Goal: Information Seeking & Learning: Learn about a topic

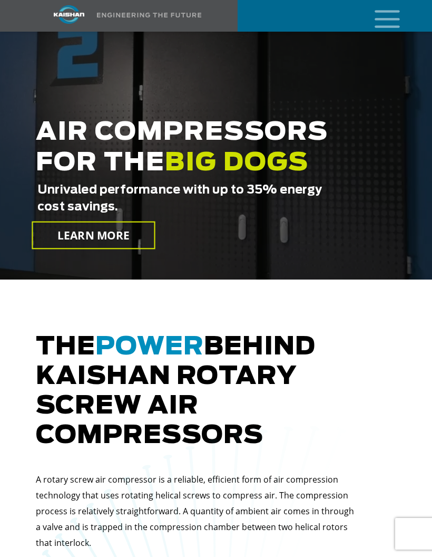
scroll to position [173, 0]
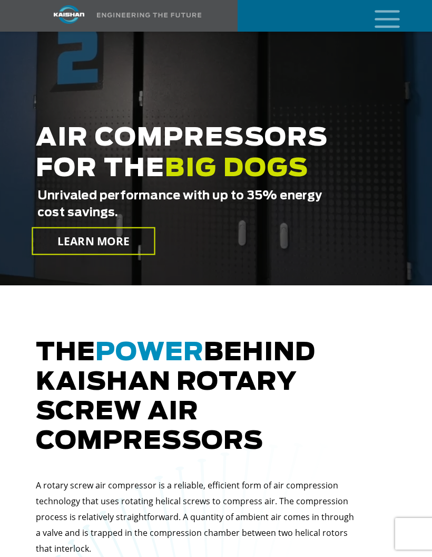
click at [392, 15] on icon "mobile menu" at bounding box center [387, 18] width 34 height 33
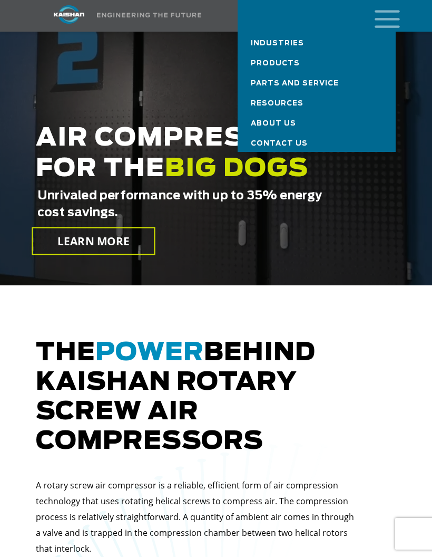
click at [302, 48] on link "Industries" at bounding box center [317, 42] width 158 height 20
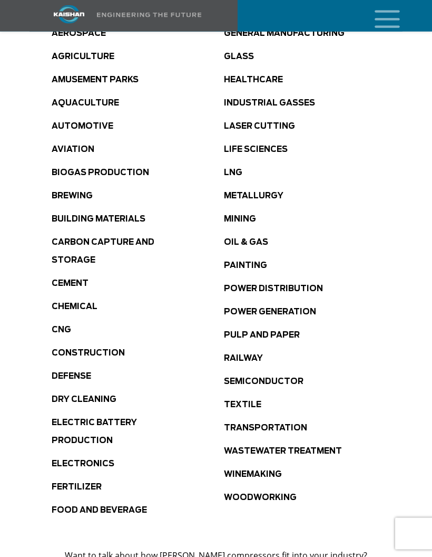
scroll to position [629, 0]
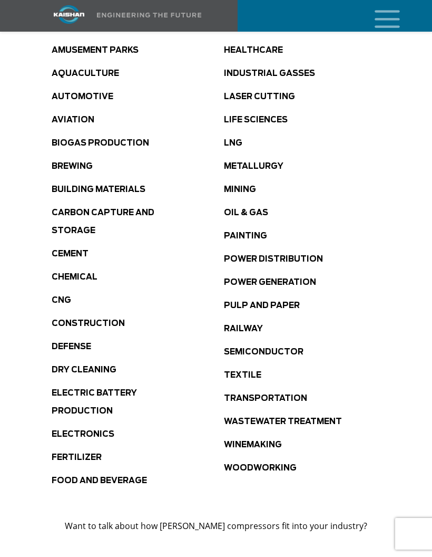
click at [296, 255] on link "Power Distribution" at bounding box center [273, 259] width 99 height 8
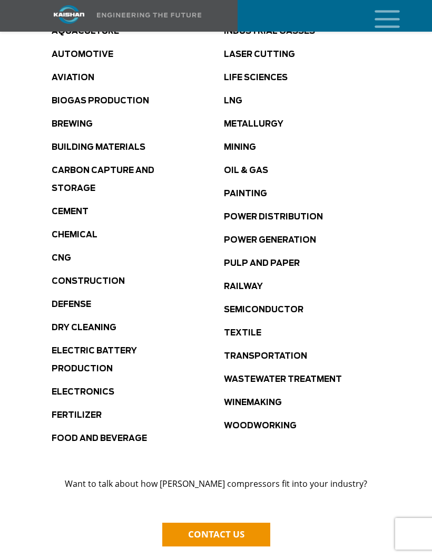
click at [79, 208] on link "Cement" at bounding box center [70, 212] width 37 height 8
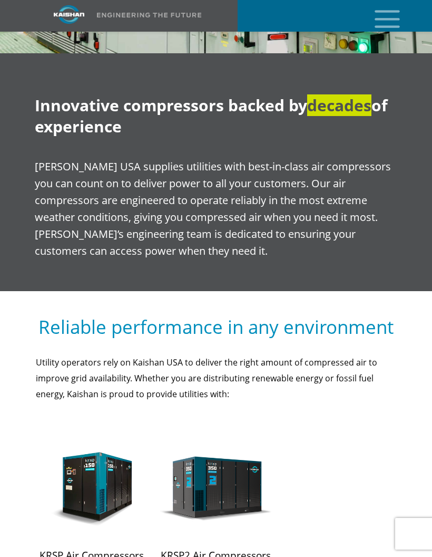
scroll to position [837, 0]
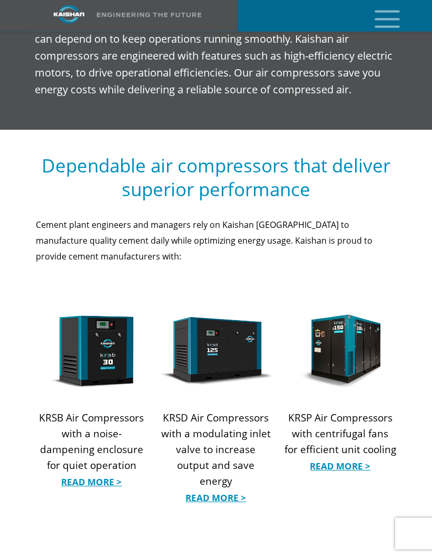
scroll to position [1047, 0]
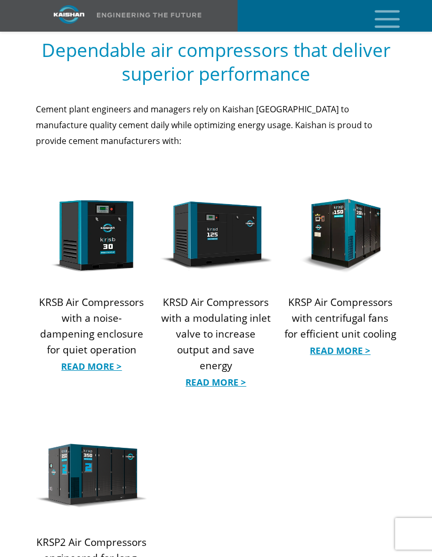
click at [233, 374] on link "Read More >" at bounding box center [216, 382] width 112 height 16
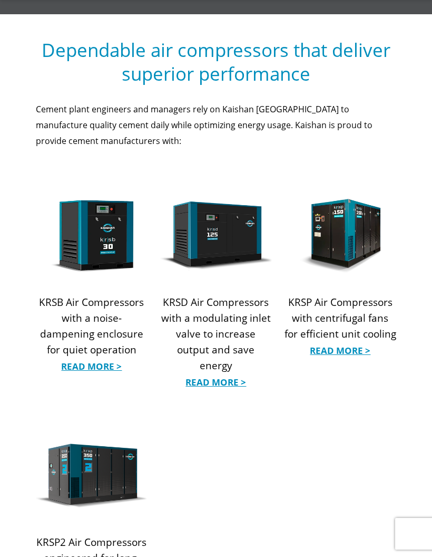
scroll to position [1089, 0]
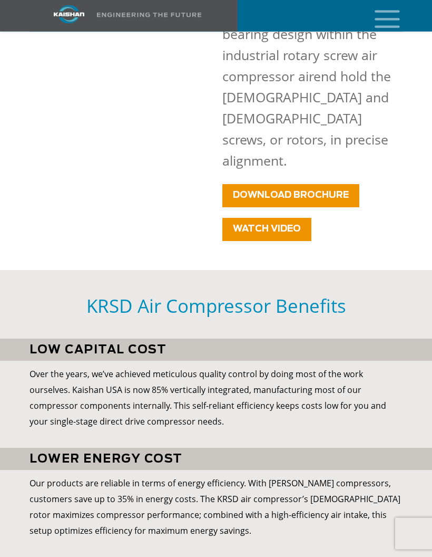
scroll to position [1044, 0]
click at [337, 190] on span "DOWNLOAD BROCHURE" at bounding box center [291, 194] width 116 height 9
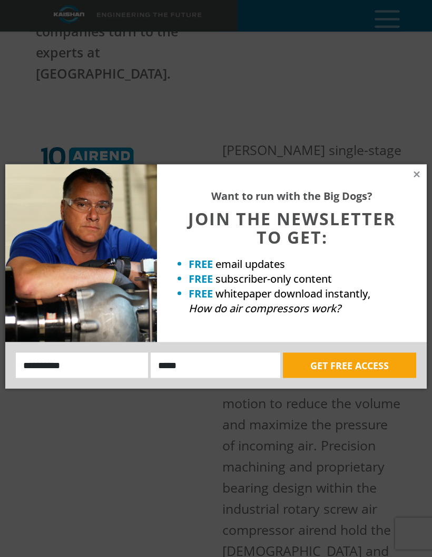
scroll to position [572, 0]
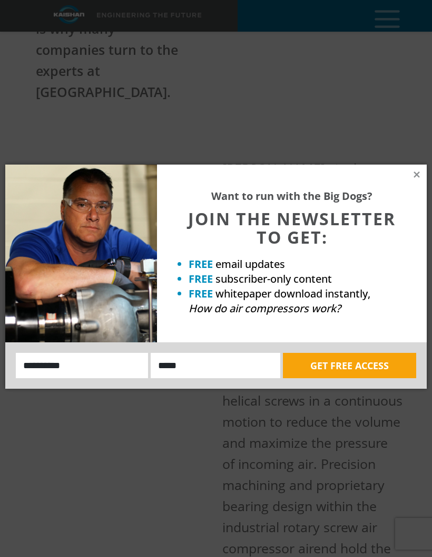
click at [416, 175] on icon at bounding box center [417, 174] width 6 height 6
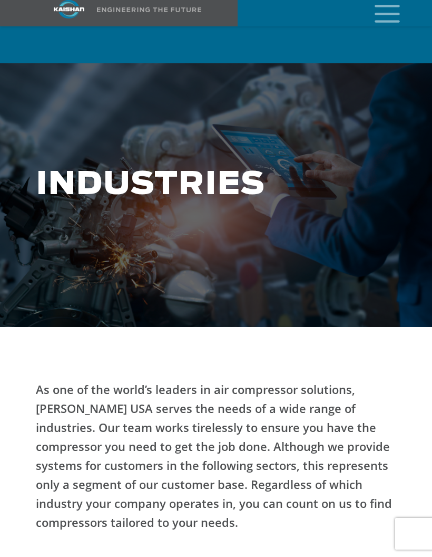
scroll to position [671, 0]
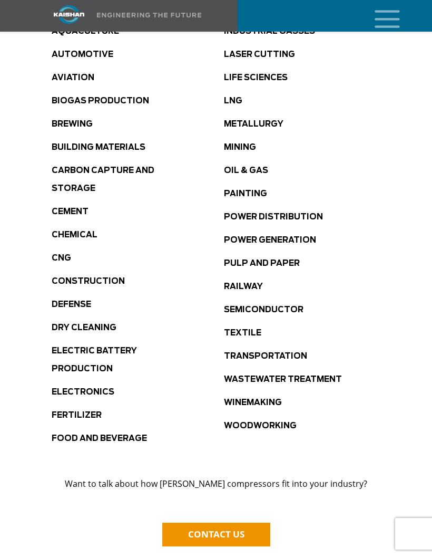
click at [284, 259] on link "Pulp and Paper" at bounding box center [262, 263] width 76 height 8
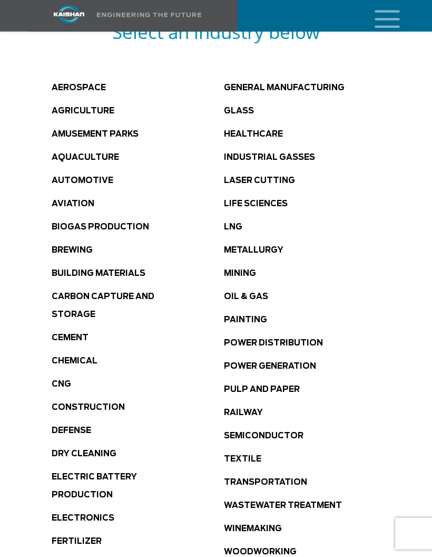
scroll to position [545, 0]
click at [255, 316] on link "Painting" at bounding box center [245, 320] width 43 height 8
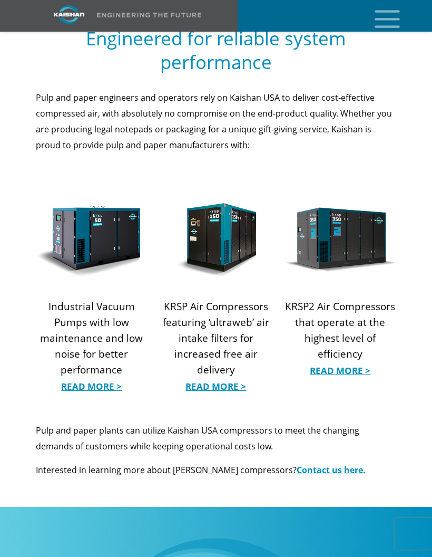
scroll to position [1200, 0]
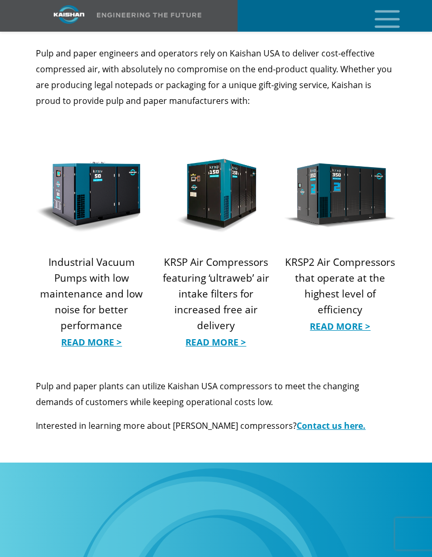
click at [208, 334] on link "Read More >" at bounding box center [216, 342] width 112 height 16
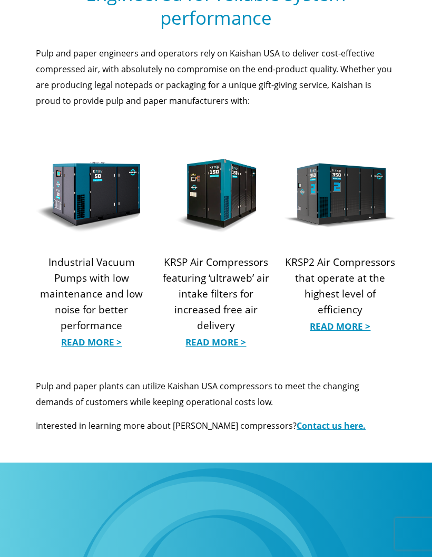
scroll to position [1242, 0]
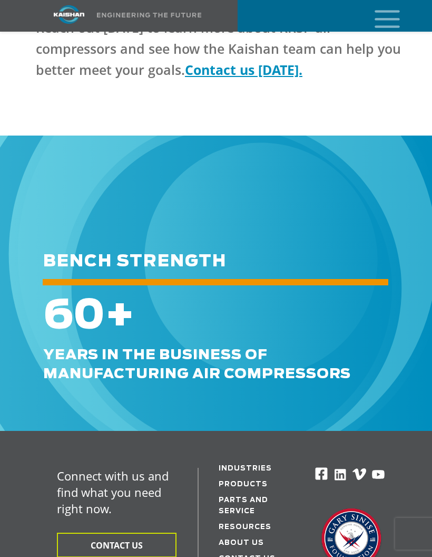
scroll to position [2833, 0]
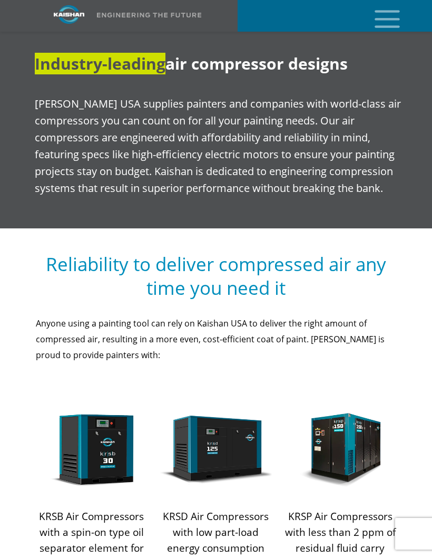
scroll to position [870, 0]
